Goal: Find specific page/section: Find specific page/section

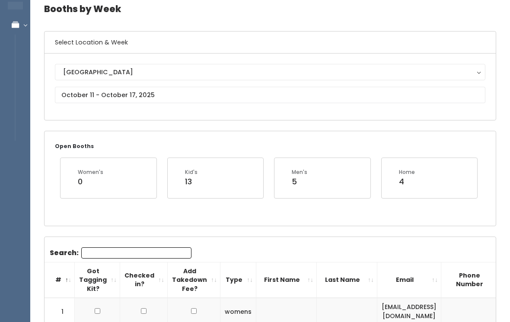
scroll to position [42, 0]
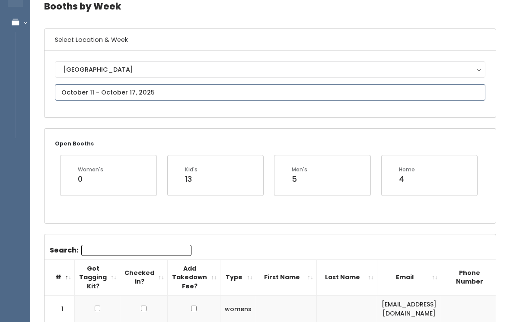
click at [226, 89] on input "text" at bounding box center [270, 92] width 431 height 16
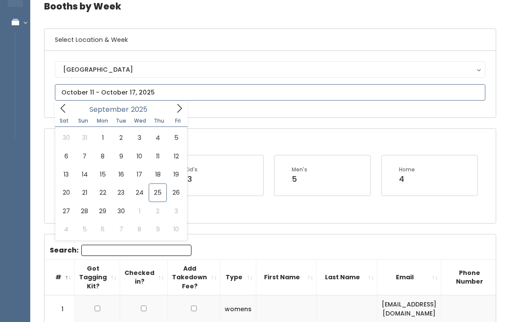
click at [63, 111] on icon at bounding box center [63, 109] width 10 height 10
click at [176, 104] on icon at bounding box center [180, 109] width 10 height 10
type input "September 27 to October 3"
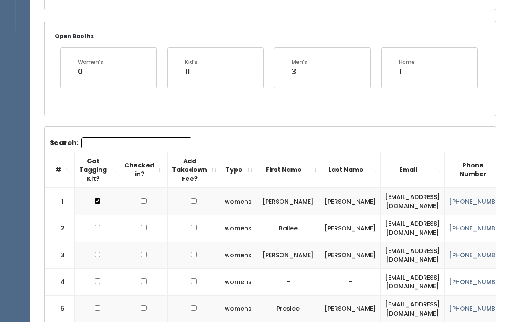
scroll to position [149, 0]
click at [320, 167] on th "First Name" at bounding box center [288, 171] width 64 height 36
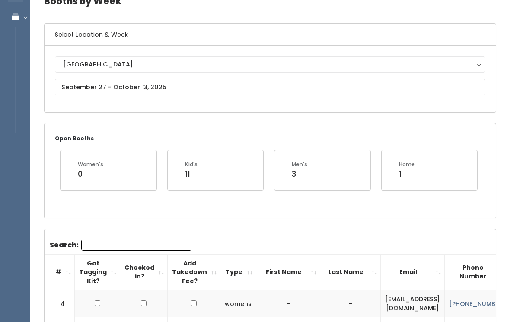
scroll to position [0, 0]
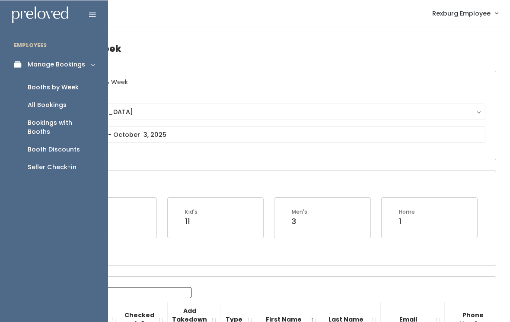
click at [67, 163] on div "Seller Check-in" at bounding box center [52, 167] width 49 height 9
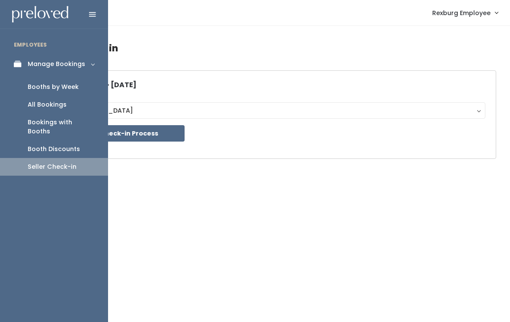
click at [77, 86] on div "Booths by Week" at bounding box center [53, 87] width 51 height 9
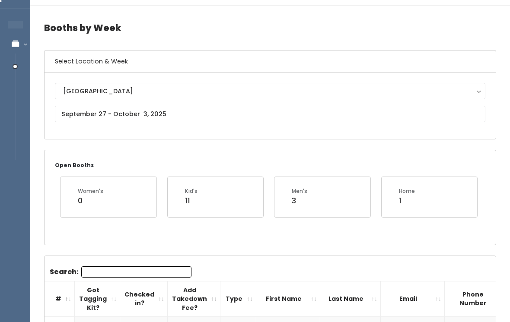
scroll to position [2, 0]
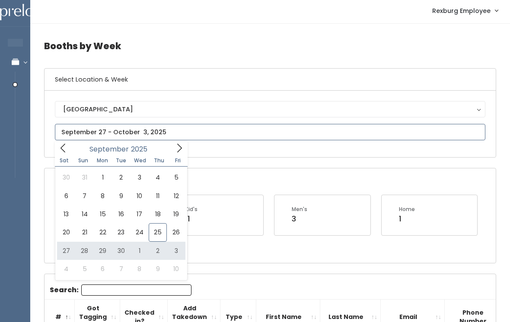
type input "[DATE] to [DATE]"
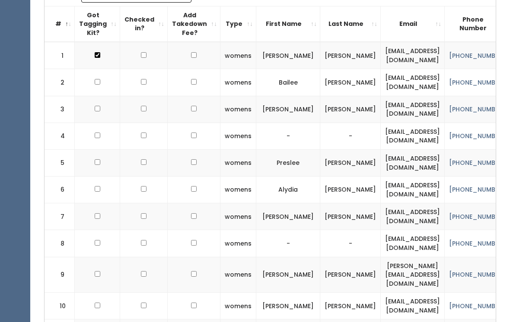
scroll to position [296, 0]
click at [310, 16] on th "First Name" at bounding box center [288, 24] width 64 height 36
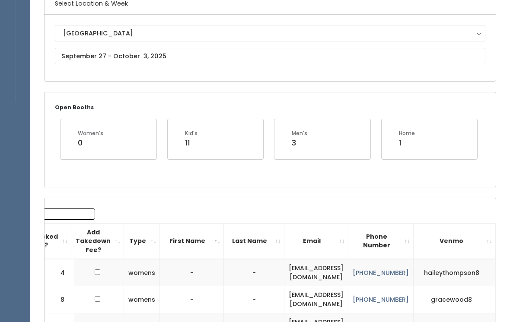
scroll to position [0, 0]
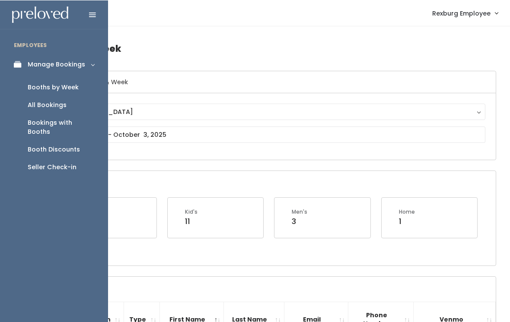
click at [73, 86] on div "Booths by Week" at bounding box center [53, 87] width 51 height 9
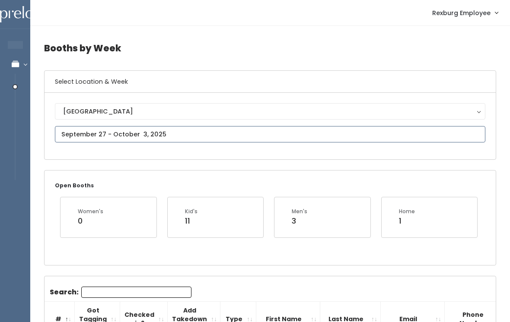
click at [269, 133] on input "text" at bounding box center [270, 134] width 431 height 16
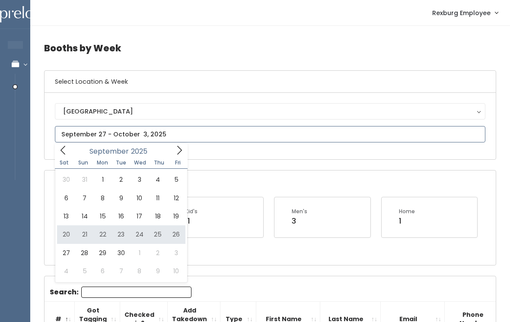
type input "September 20 to September 26"
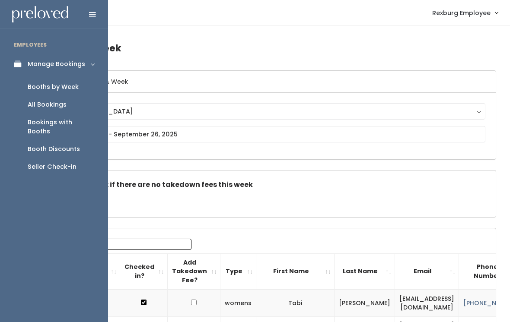
click at [75, 145] on div "Booth Discounts" at bounding box center [54, 149] width 52 height 9
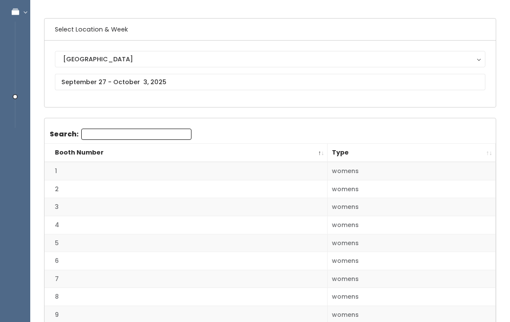
scroll to position [51, 0]
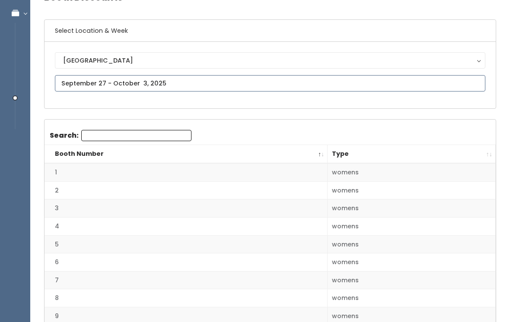
click at [176, 76] on input "text" at bounding box center [270, 83] width 431 height 16
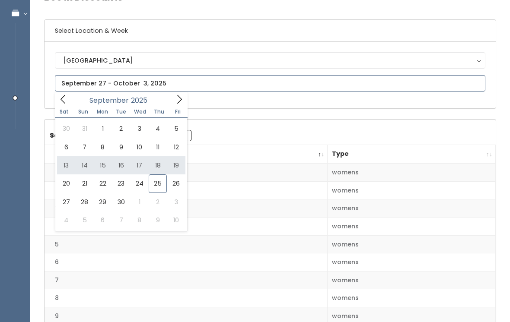
type input "September 13 to September 19"
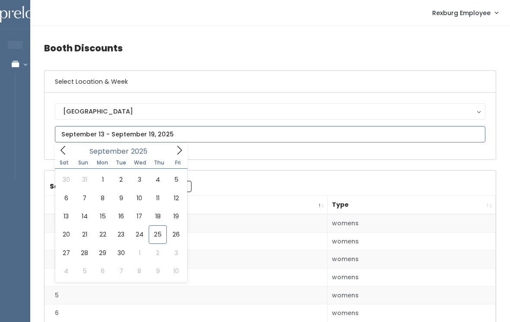
type input "[DATE] to [DATE]"
